Goal: Information Seeking & Learning: Learn about a topic

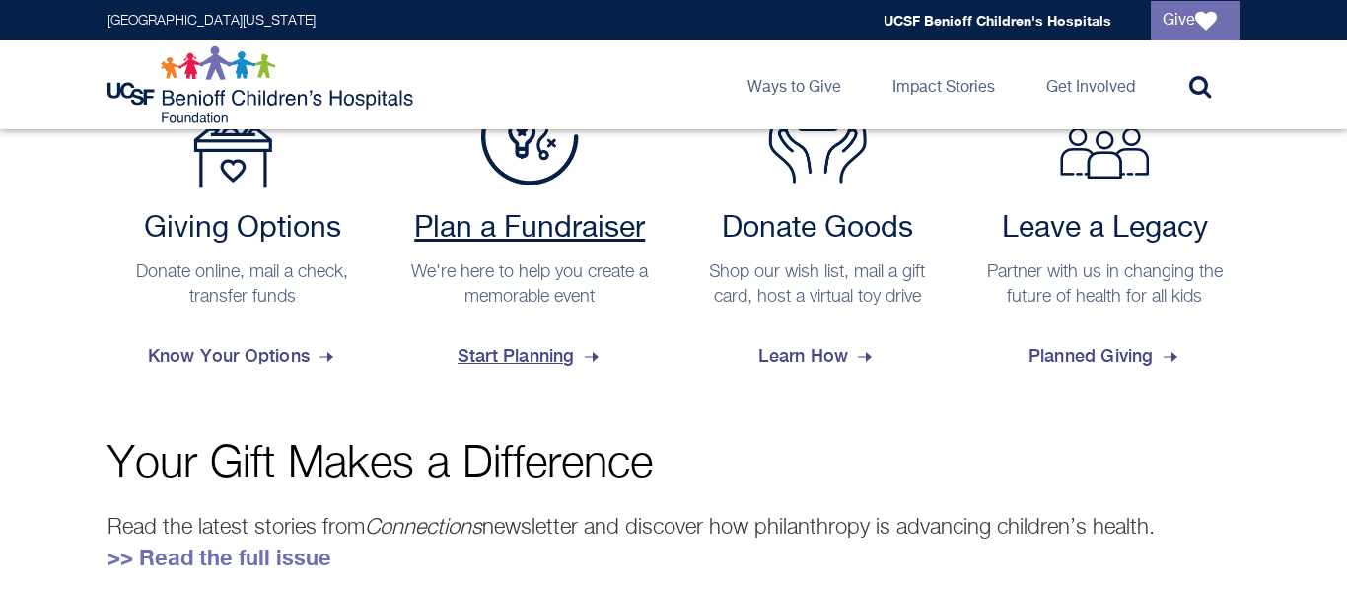
scroll to position [889, 0]
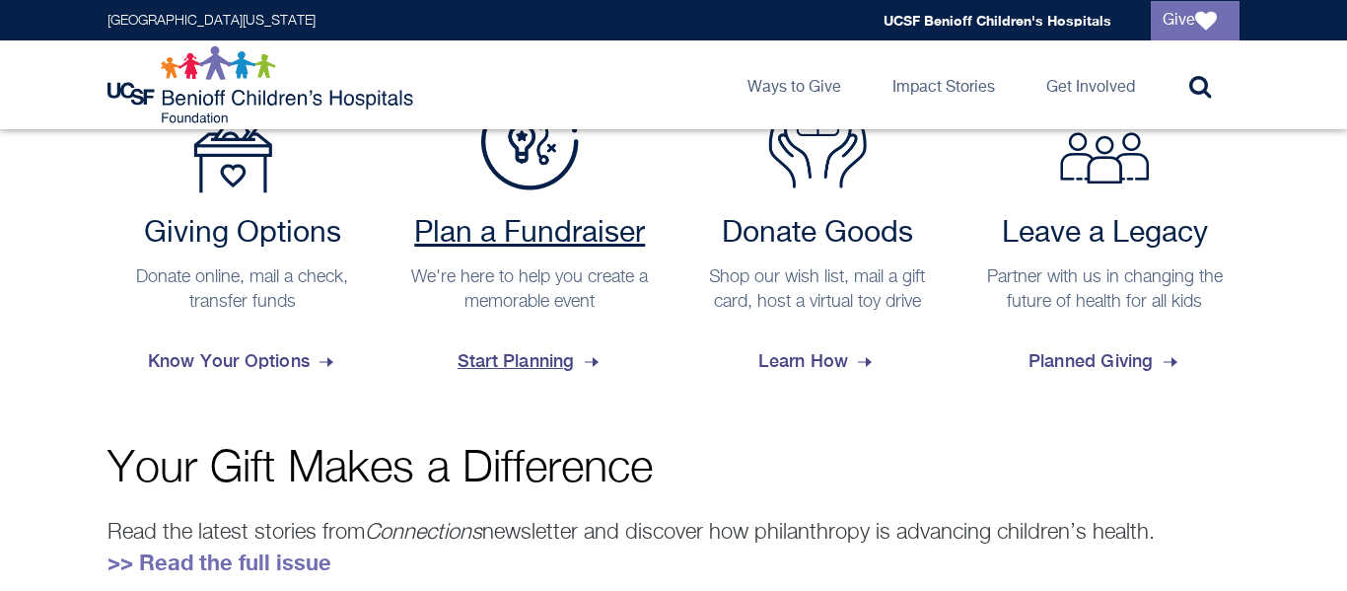
click at [543, 247] on h2 "Plan a Fundraiser" at bounding box center [530, 233] width 250 height 35
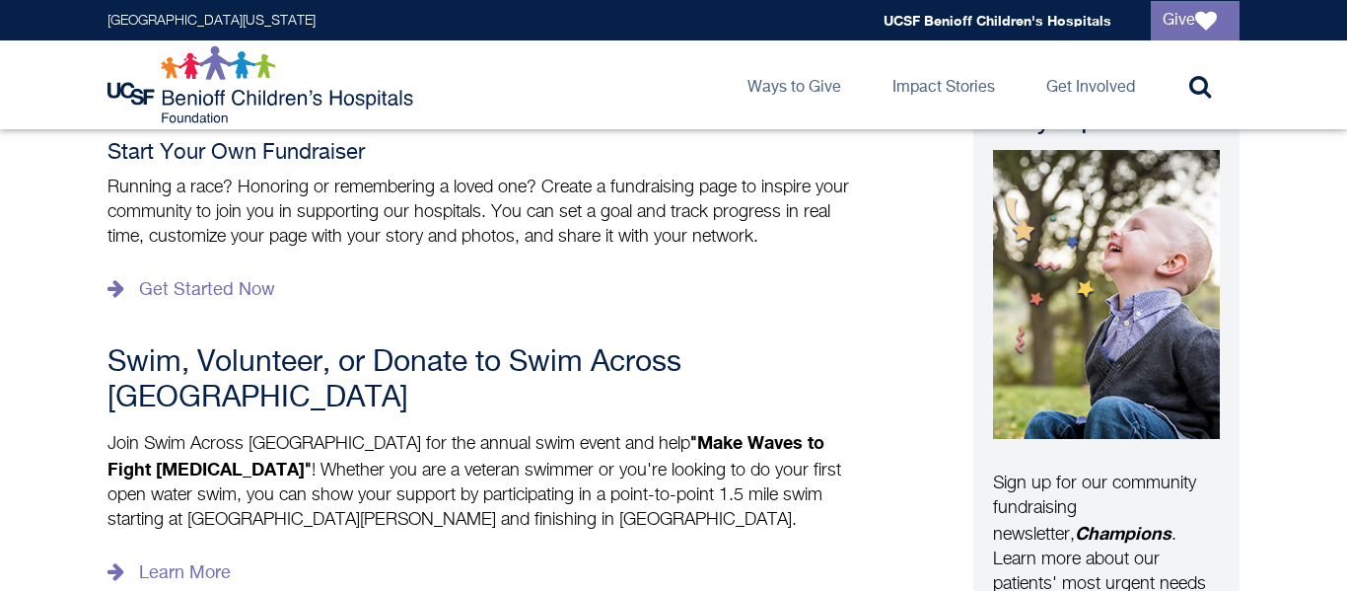
scroll to position [463, 0]
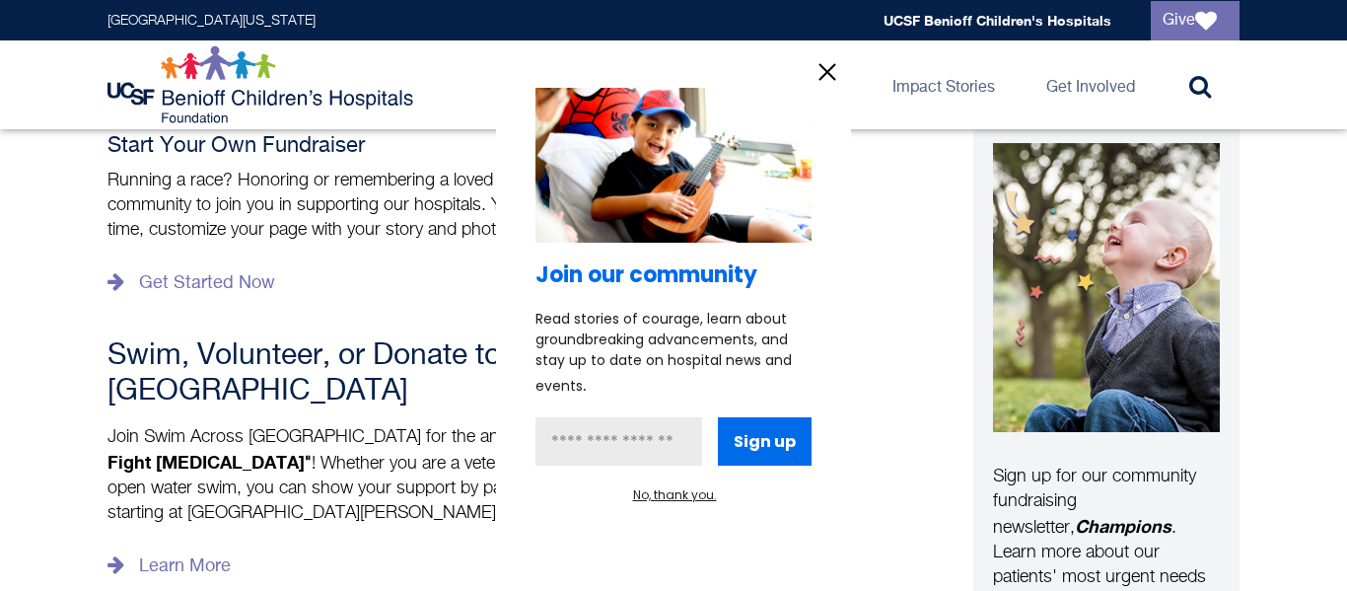
click at [825, 74] on icon "information" at bounding box center [827, 72] width 30 height 30
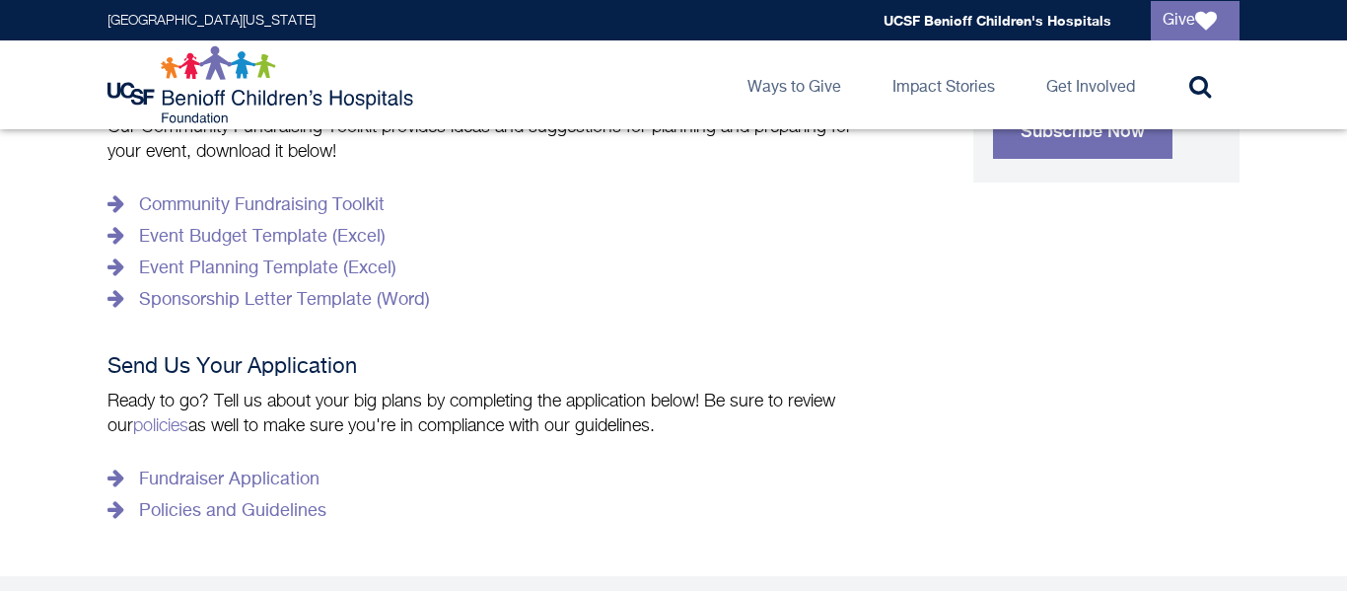
scroll to position [1080, 0]
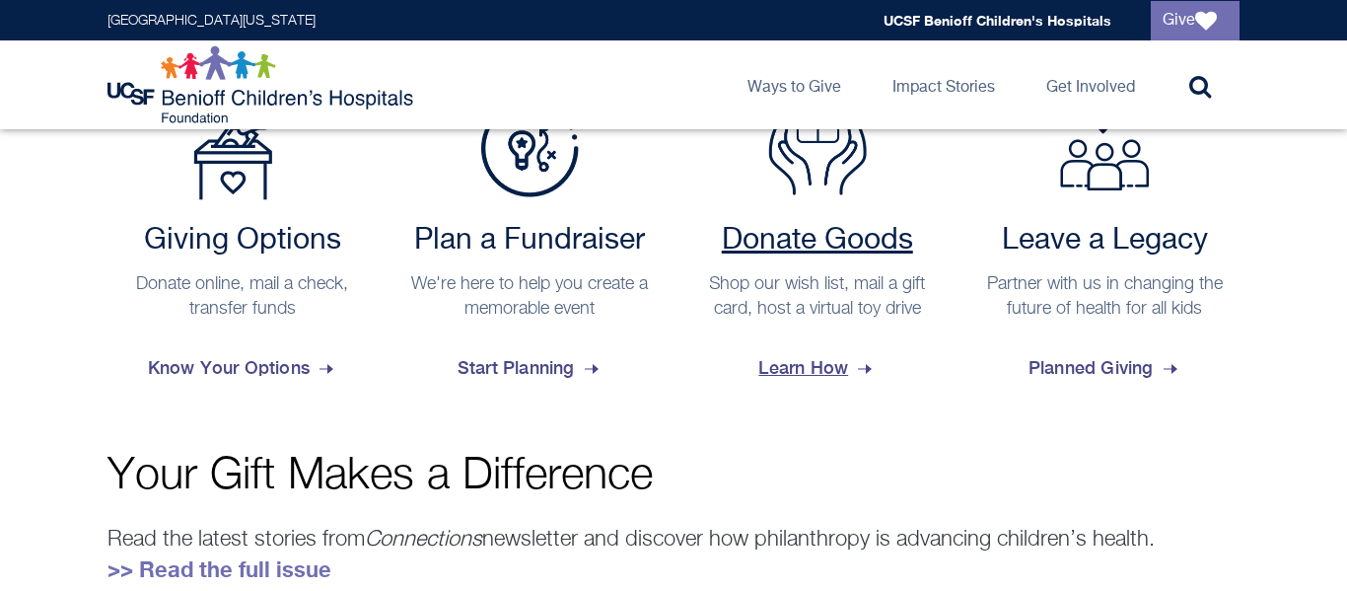
scroll to position [881, 0]
click at [759, 240] on h2 "Donate Goods" at bounding box center [817, 241] width 250 height 35
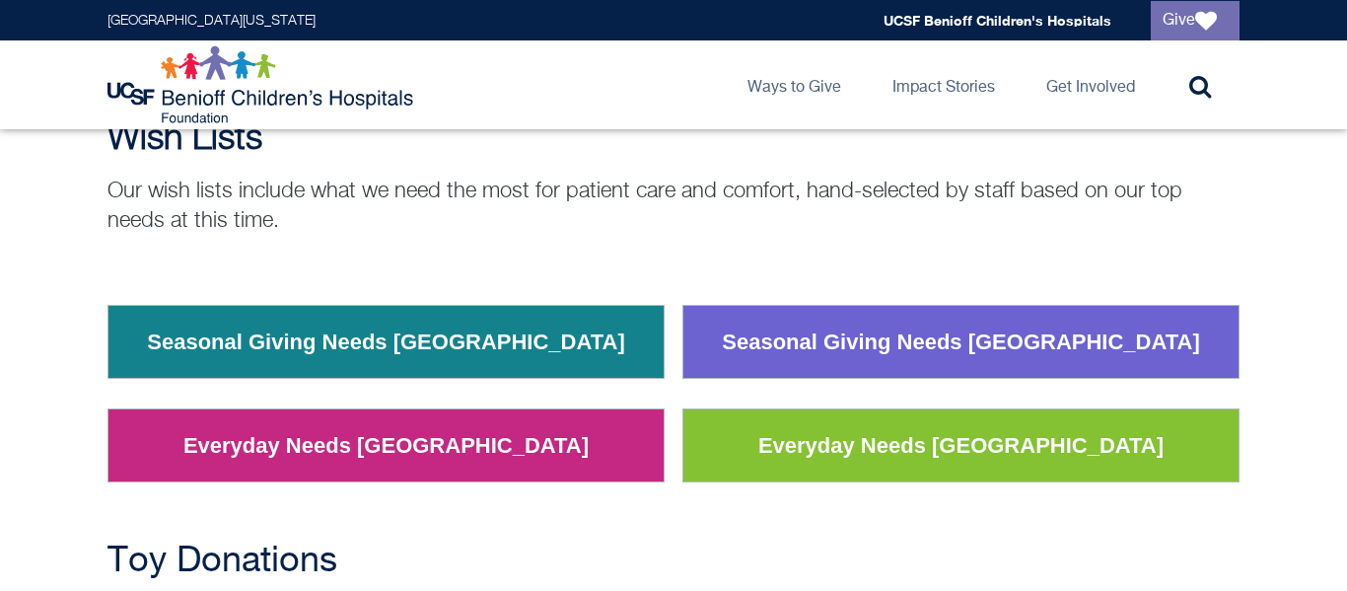
scroll to position [186, 0]
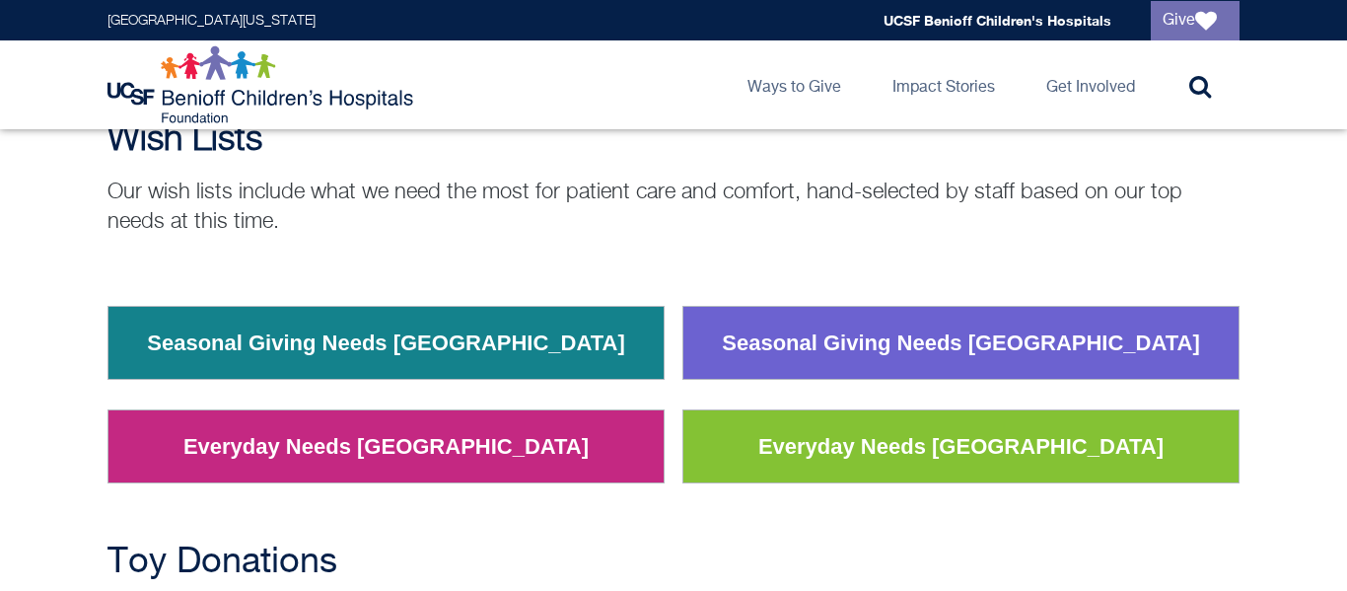
click at [823, 447] on link "Everyday Needs San Francisco" at bounding box center [960, 446] width 435 height 51
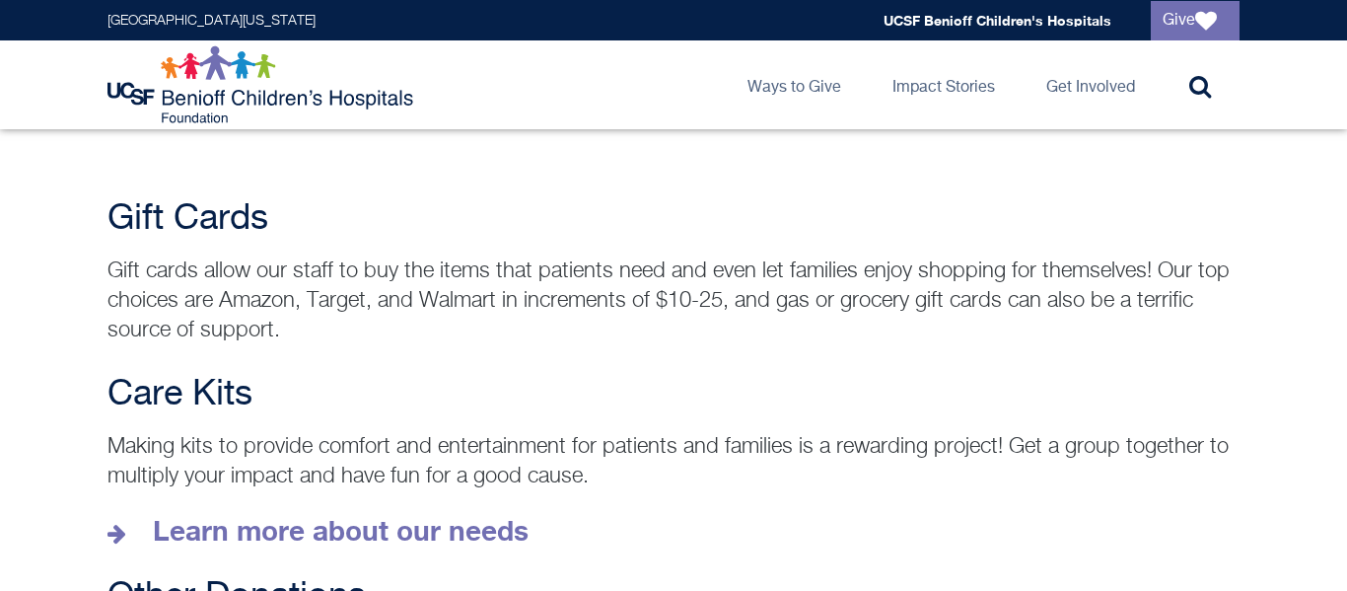
scroll to position [2631, 0]
click at [260, 515] on strong "Learn more about our needs" at bounding box center [341, 531] width 376 height 33
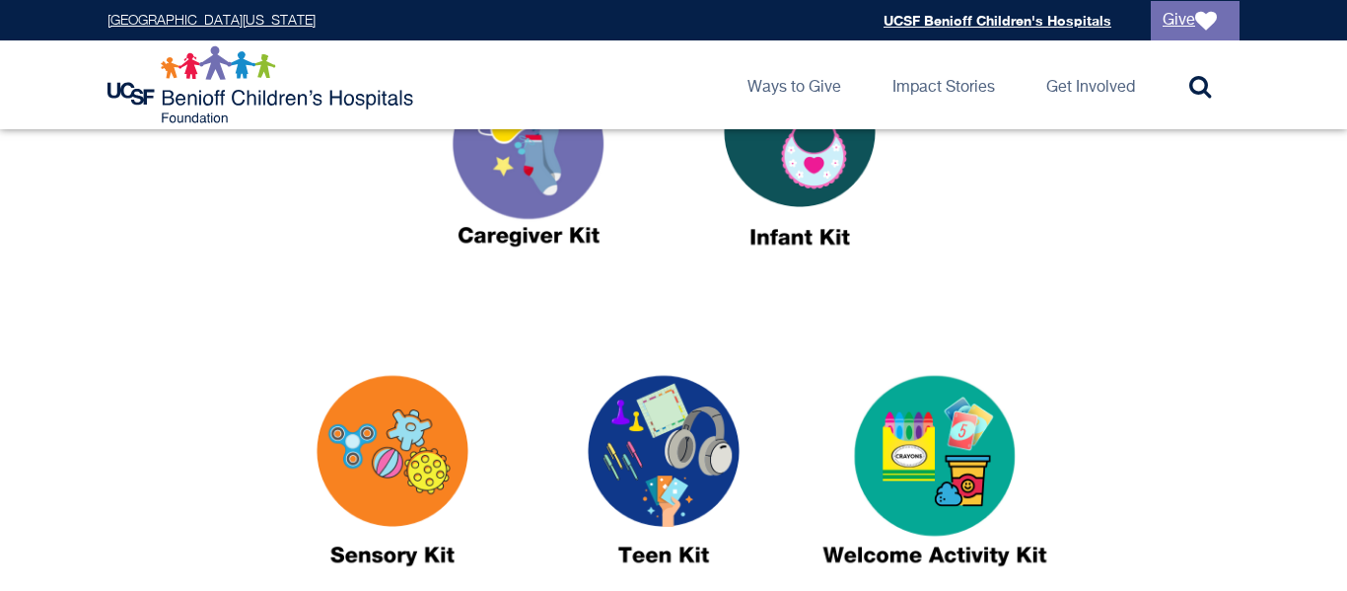
scroll to position [855, 0]
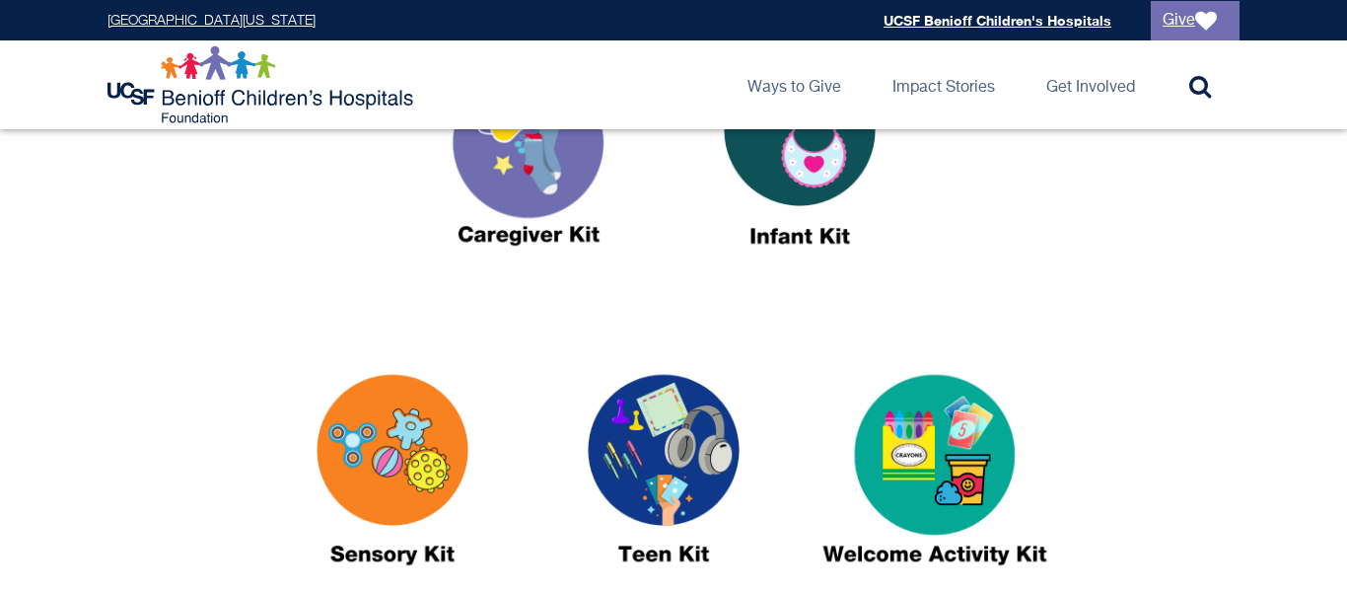
click at [921, 388] on img at bounding box center [934, 478] width 246 height 284
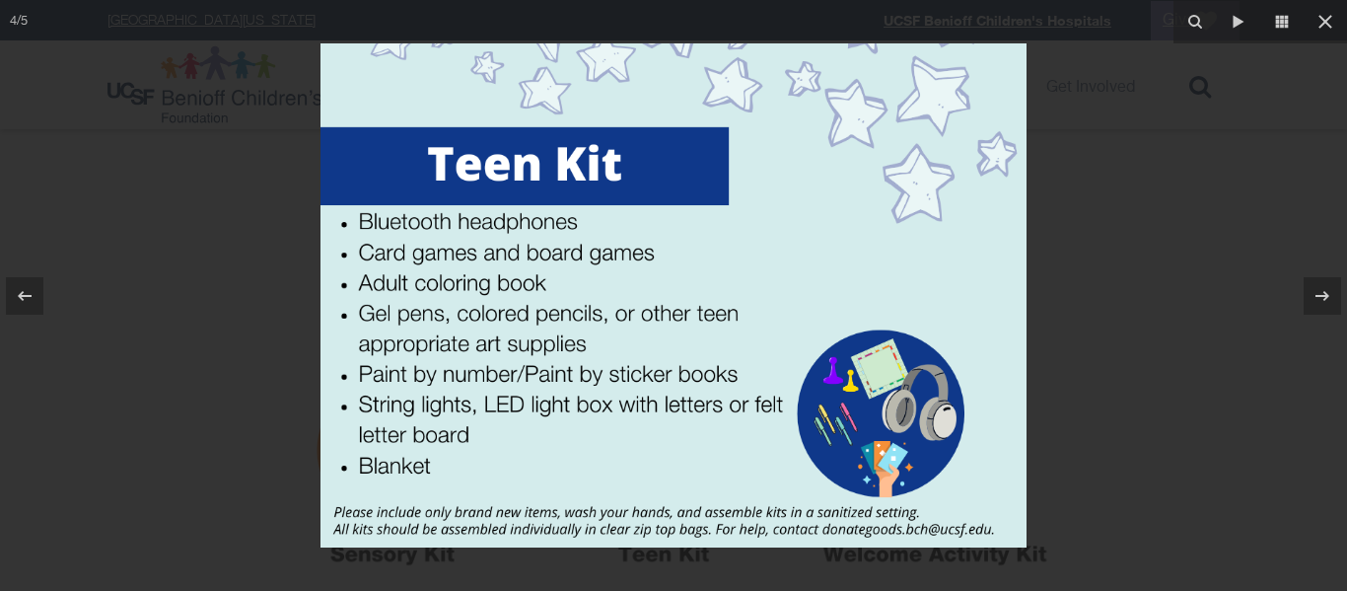
click at [370, 398] on img at bounding box center [673, 295] width 706 height 504
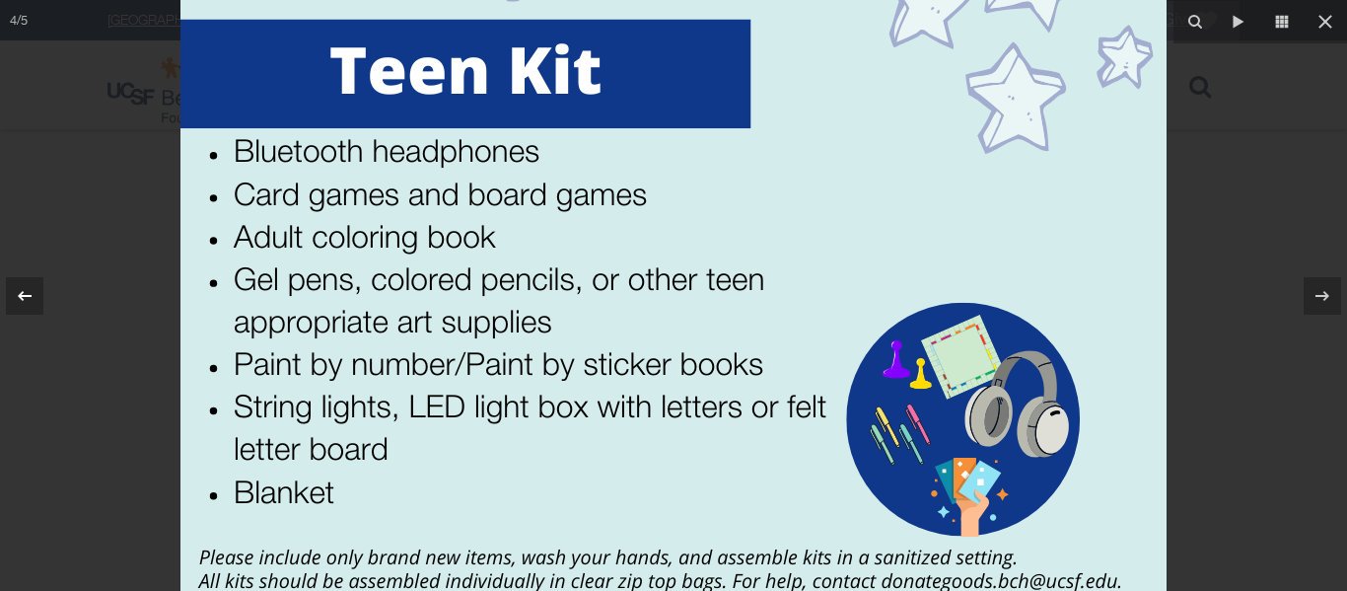
click at [39, 293] on div at bounding box center [24, 295] width 37 height 37
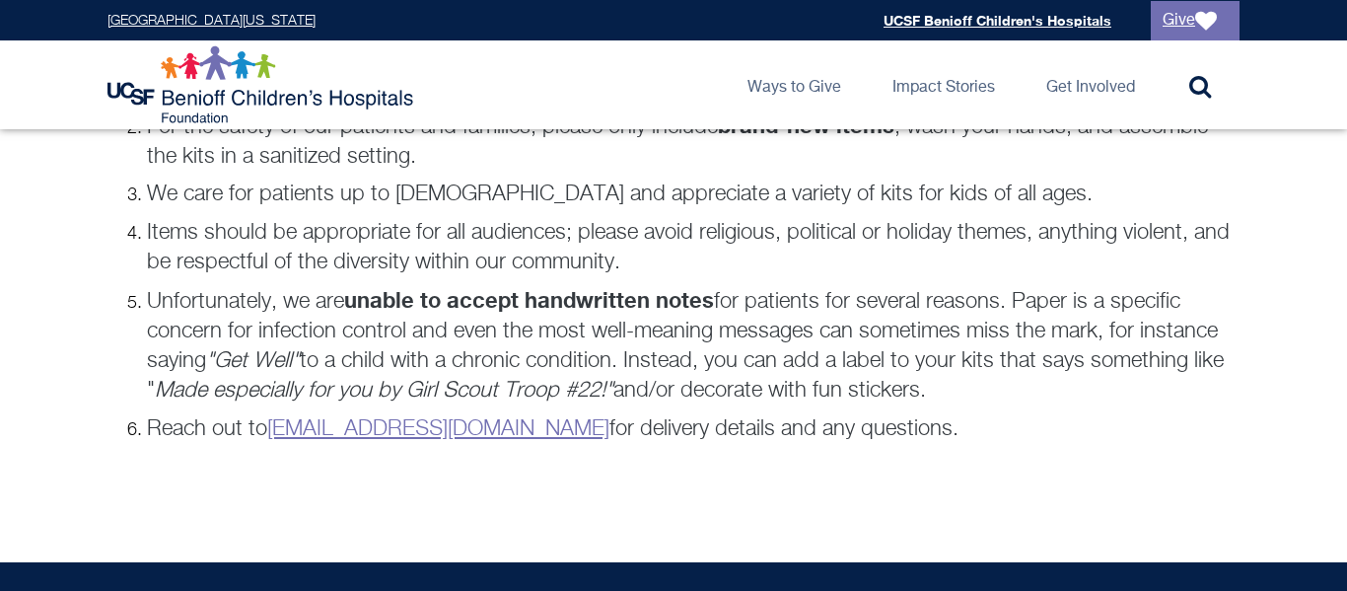
scroll to position [1544, 0]
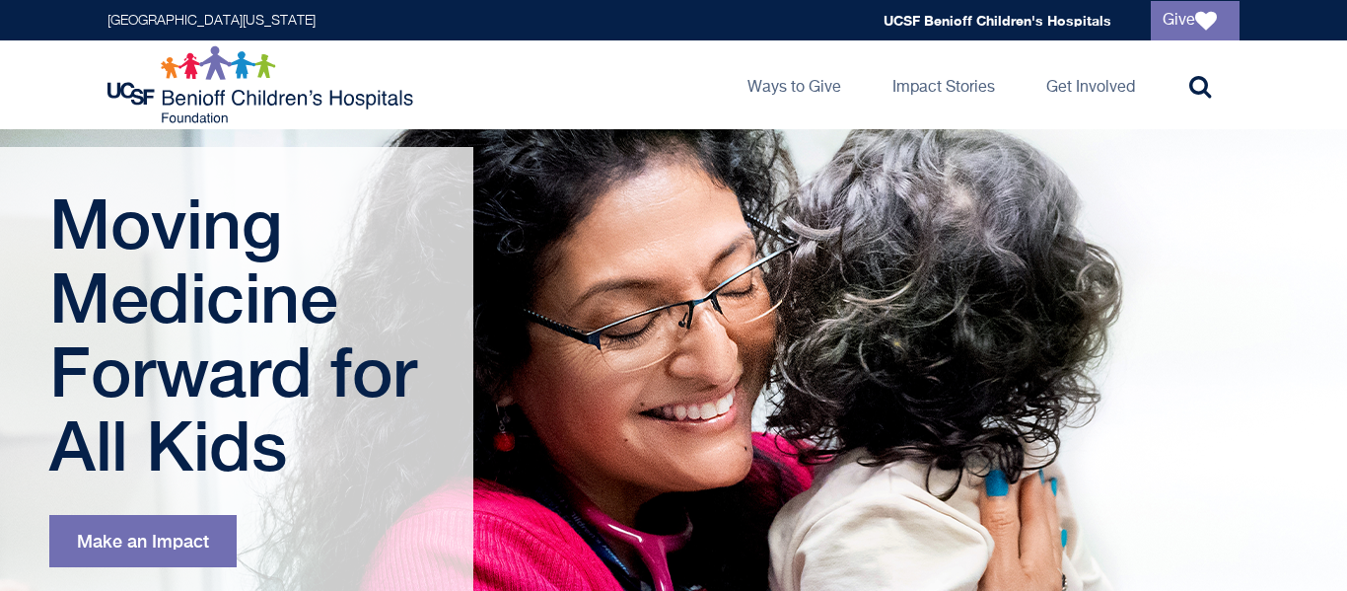
scroll to position [102, 0]
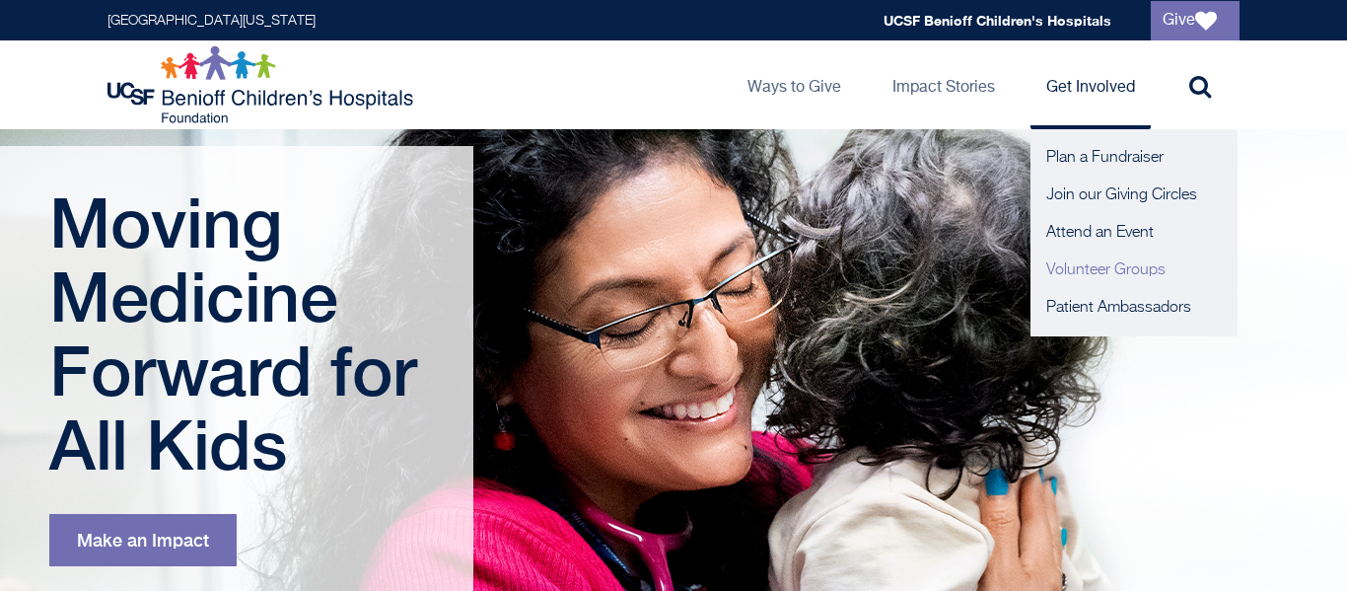
click at [1077, 264] on link "Volunteer Groups" at bounding box center [1133, 269] width 207 height 37
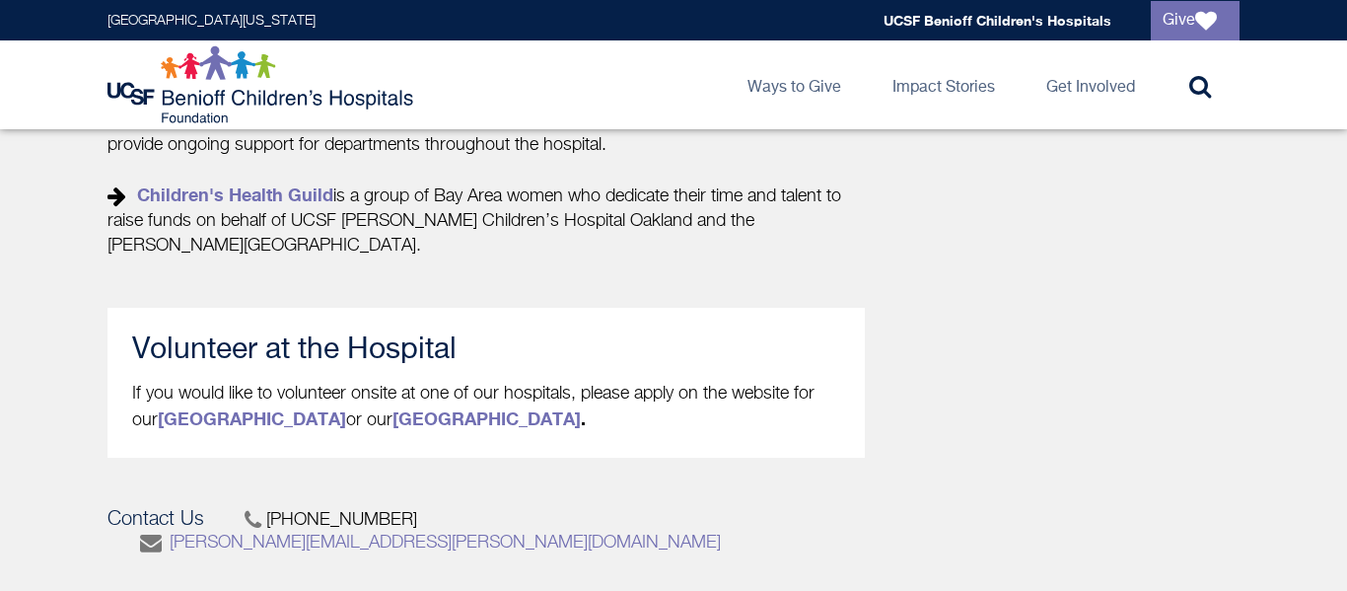
scroll to position [1016, 0]
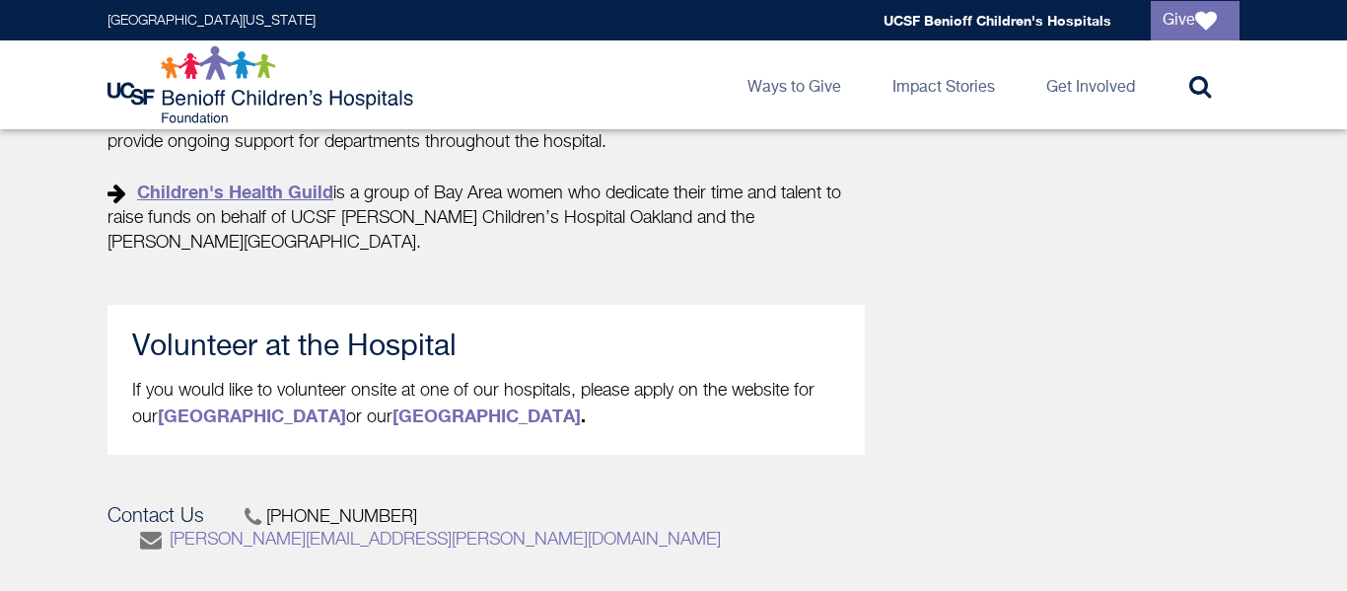
click at [262, 180] on link "Children's Health Guild" at bounding box center [235, 191] width 196 height 22
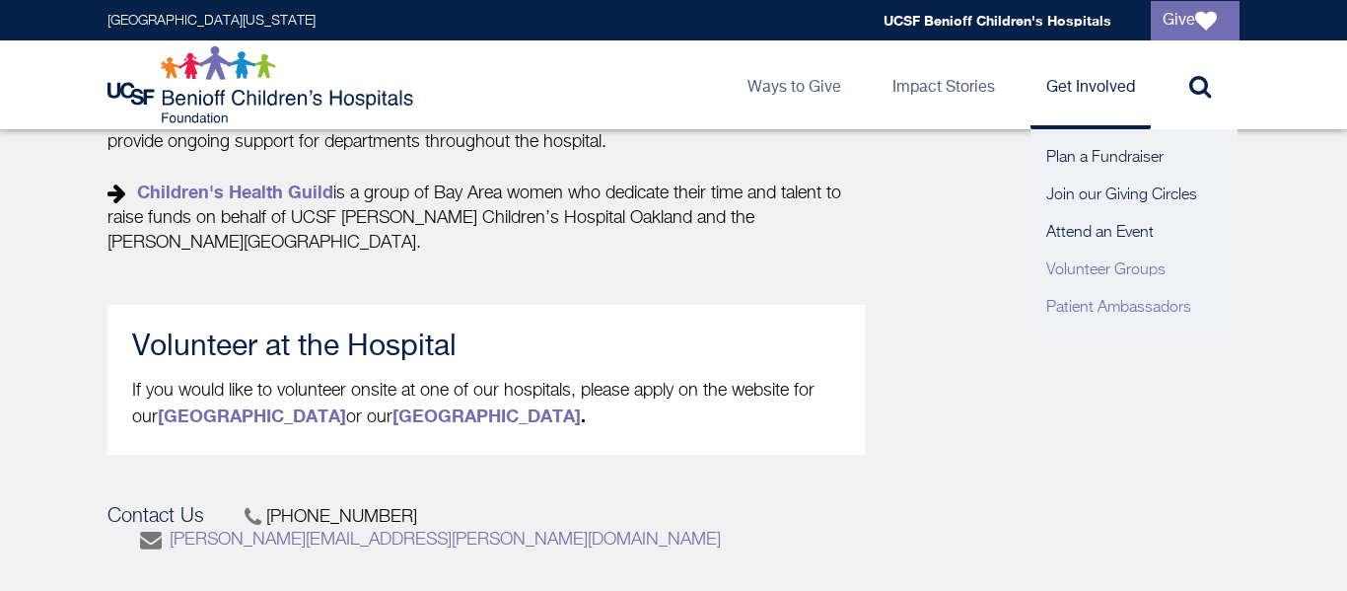
click at [1096, 308] on link "Patient Ambassadors" at bounding box center [1133, 307] width 207 height 37
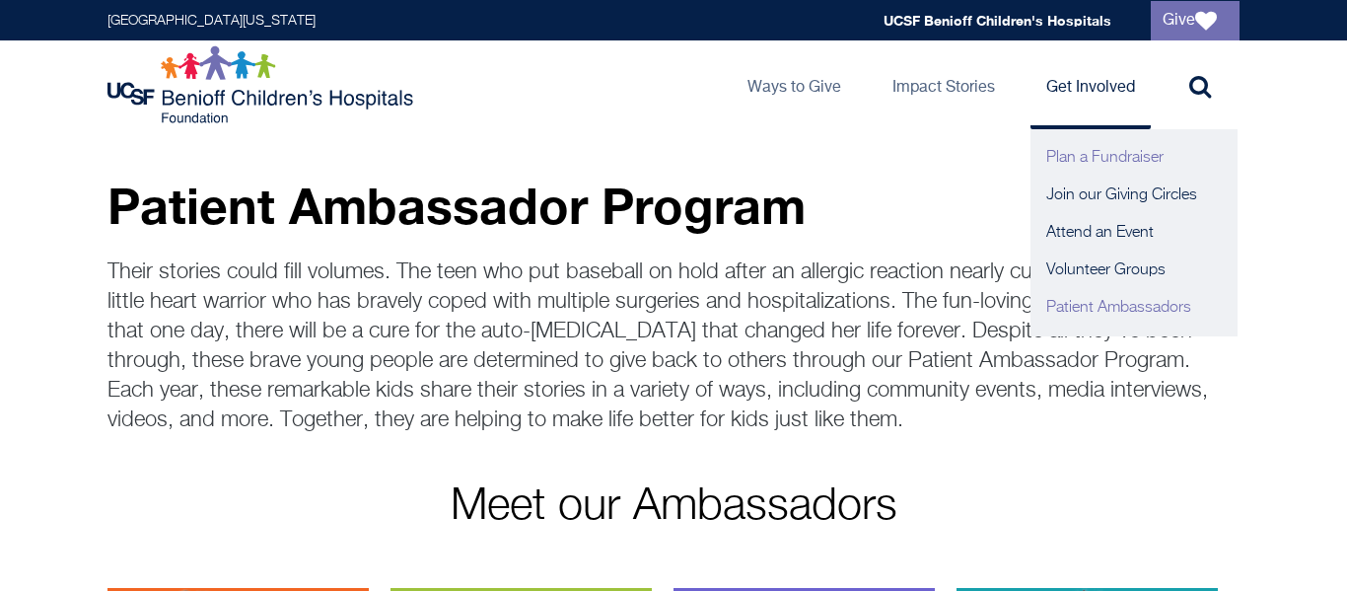
click at [1078, 151] on link "Plan a Fundraiser" at bounding box center [1133, 157] width 207 height 37
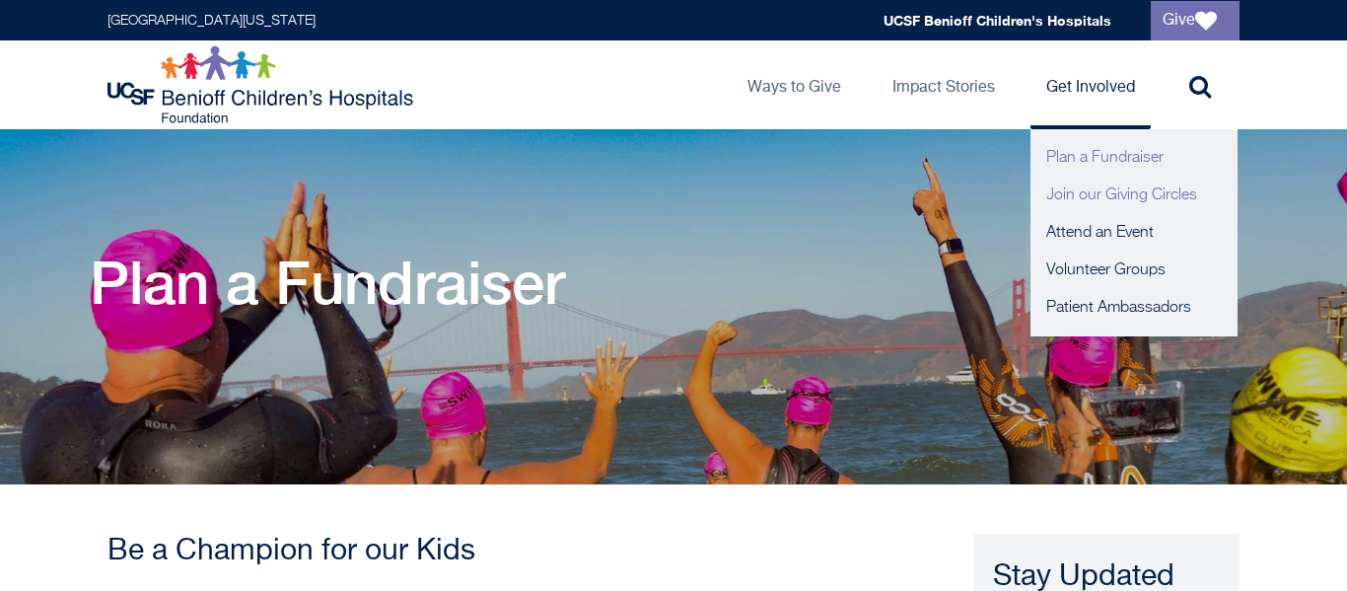
click at [1105, 183] on link "Join our Giving Circles" at bounding box center [1133, 194] width 207 height 37
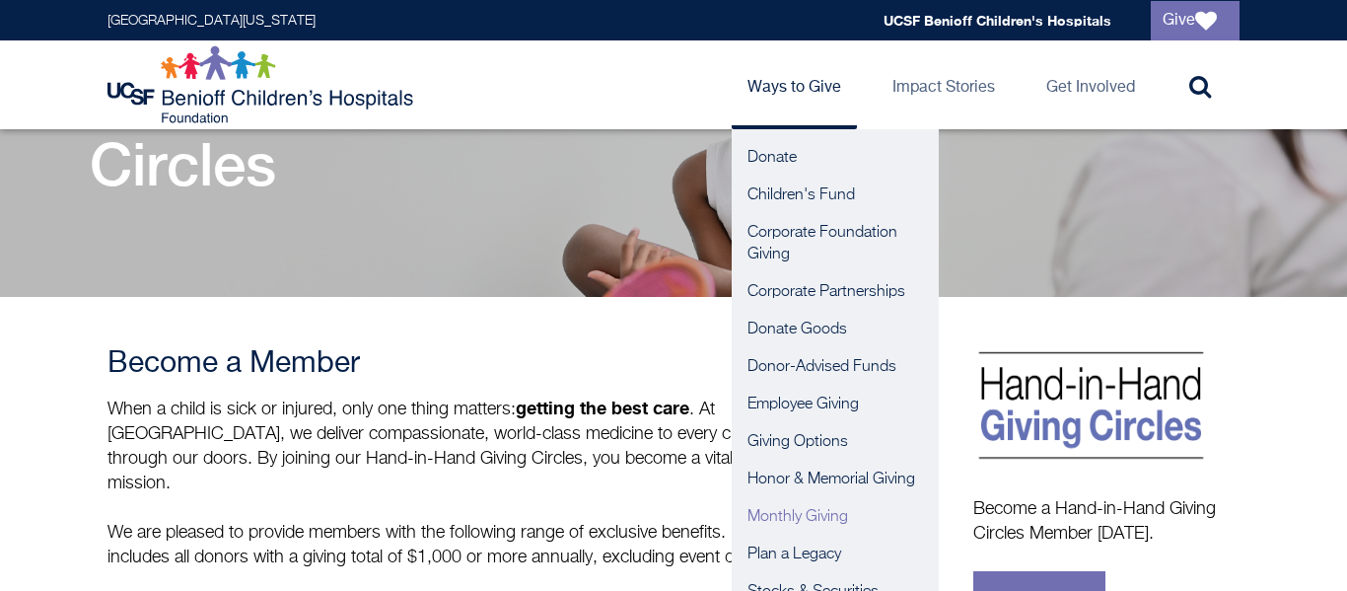
scroll to position [189, 0]
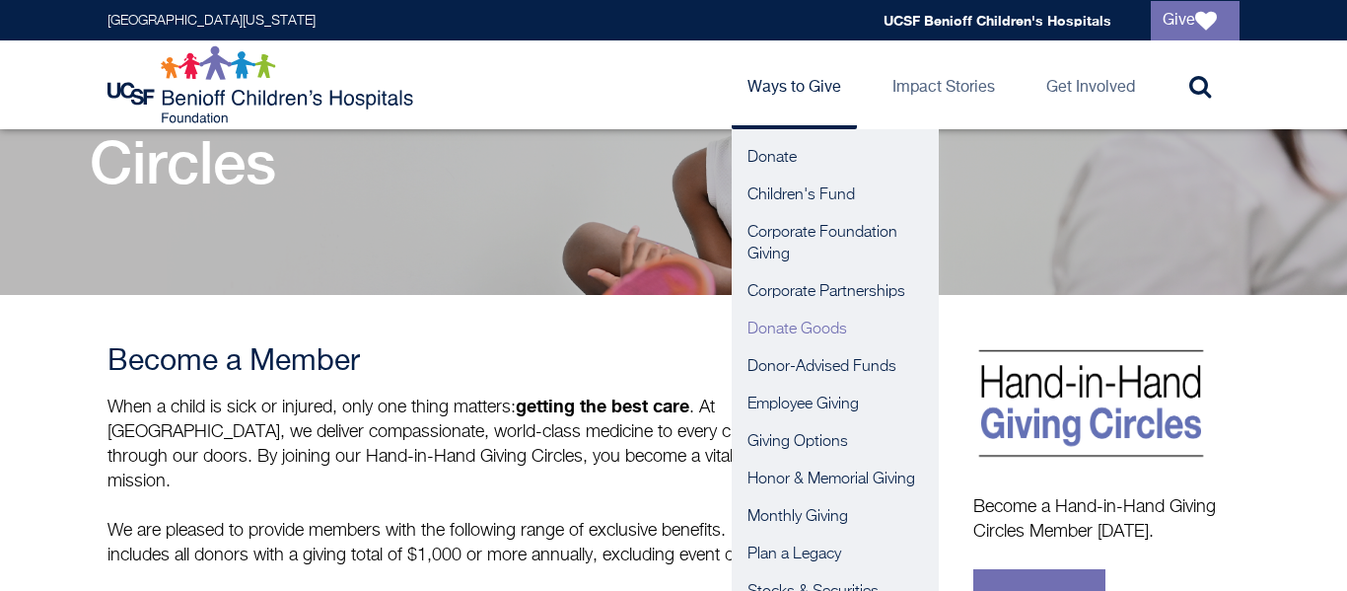
click at [808, 318] on link "Donate Goods" at bounding box center [835, 329] width 207 height 37
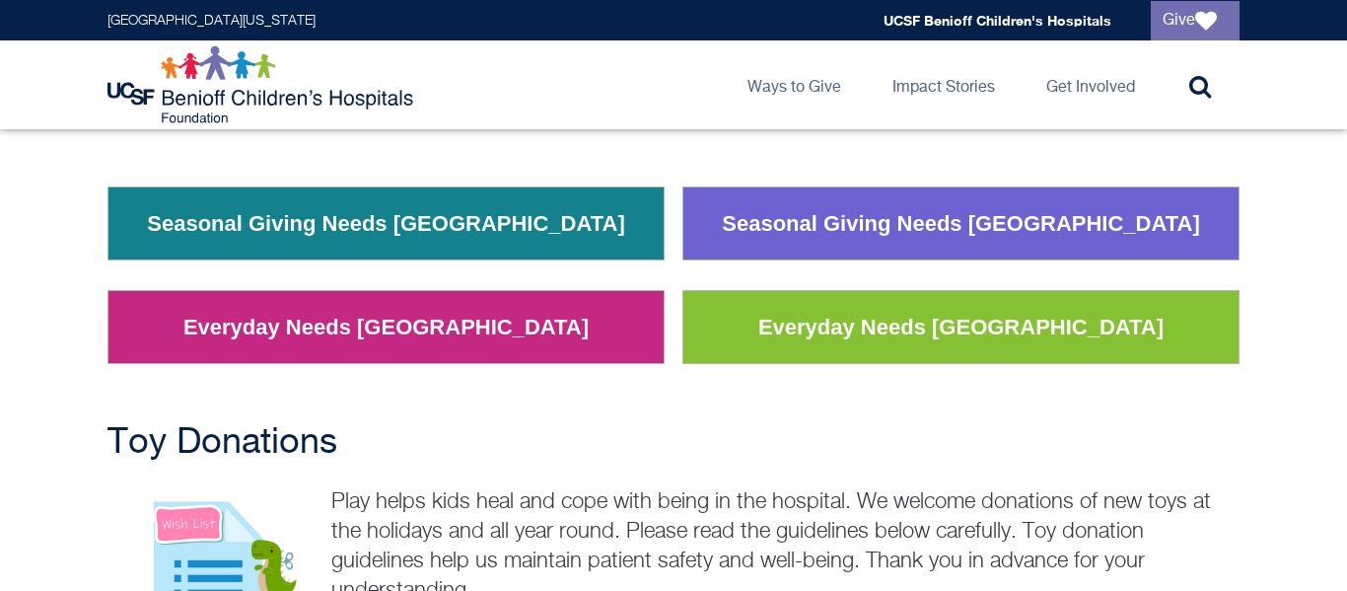
scroll to position [309, 0]
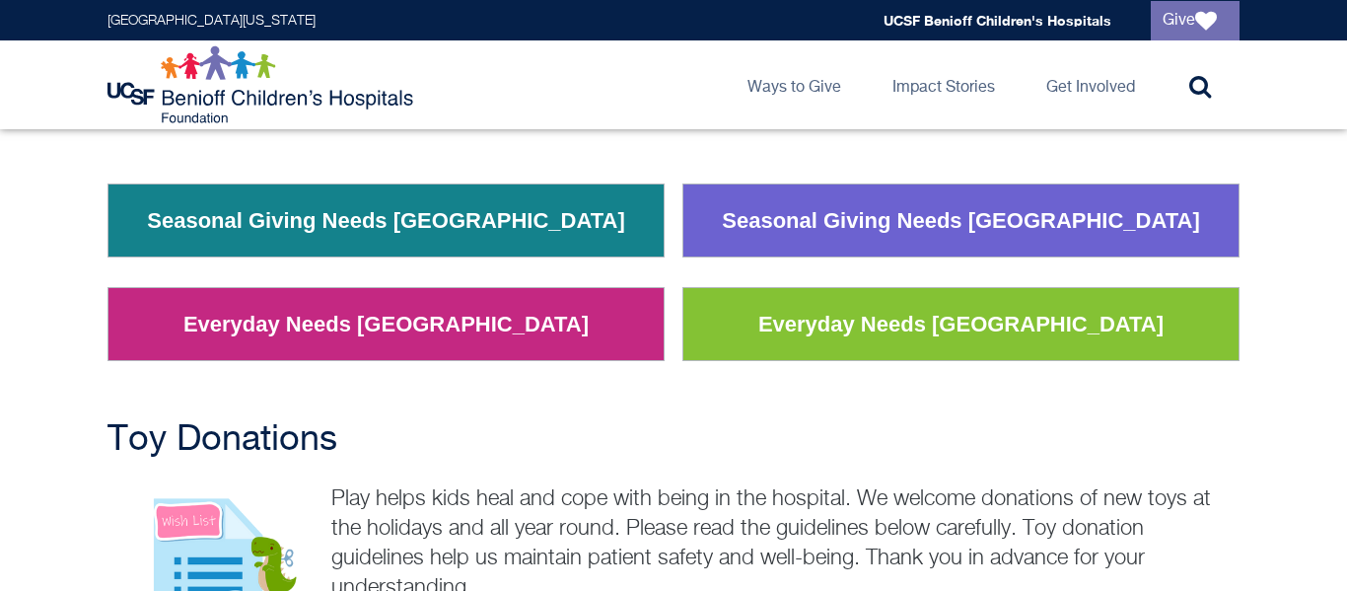
click at [860, 225] on link "Seasonal Giving Needs [GEOGRAPHIC_DATA]" at bounding box center [961, 220] width 508 height 51
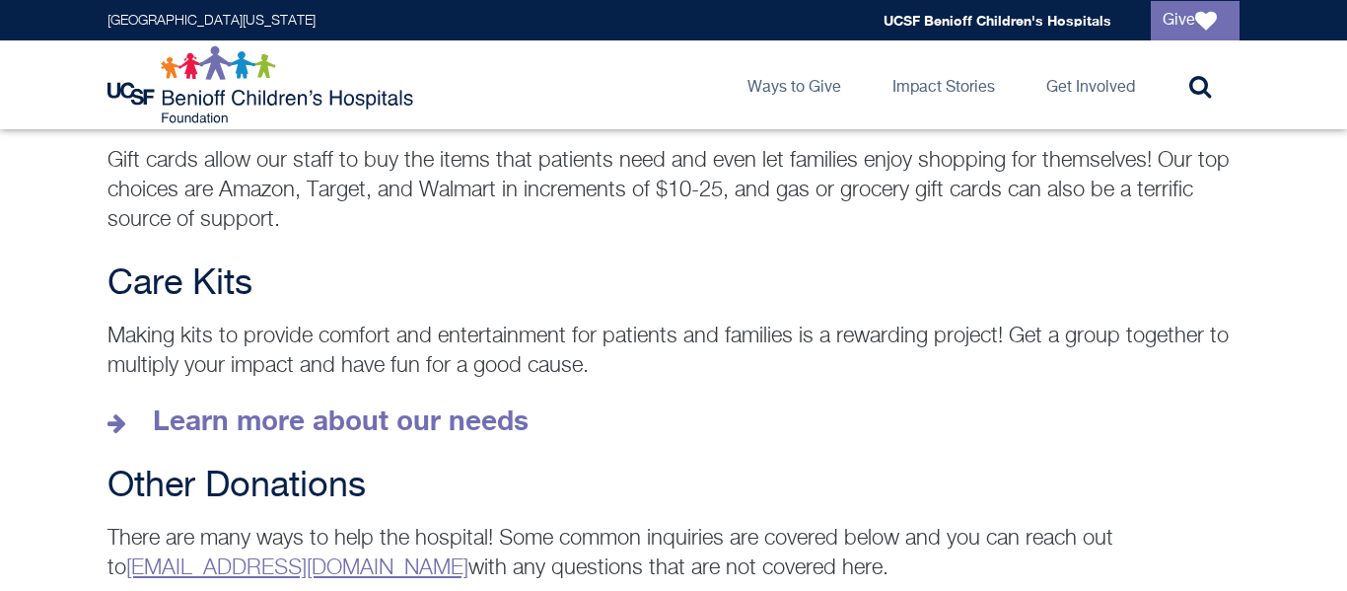
scroll to position [2755, 0]
